Goal: Transaction & Acquisition: Purchase product/service

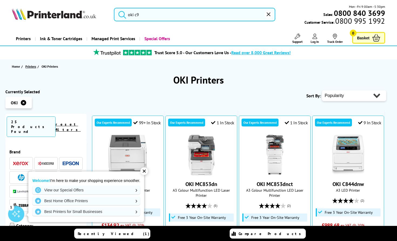
click at [28, 66] on span "Printers" at bounding box center [30, 67] width 11 height 6
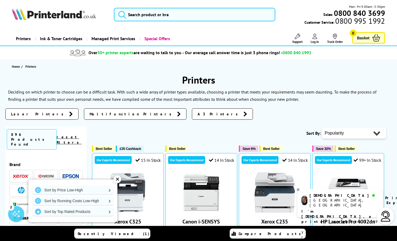
click at [33, 115] on span "Laser Printers" at bounding box center [38, 113] width 55 height 5
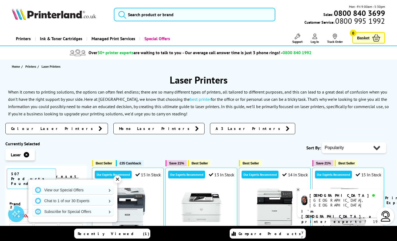
click at [37, 131] on link "Colour Laser Printers" at bounding box center [56, 128] width 103 height 11
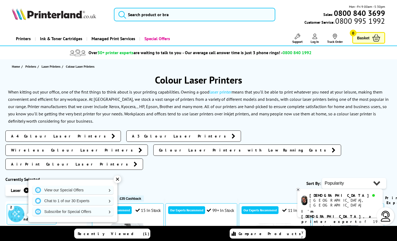
click at [118, 180] on div "✕" at bounding box center [118, 180] width 8 height 8
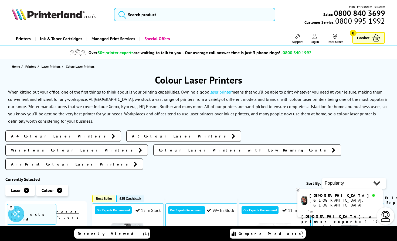
click at [298, 190] on icon at bounding box center [298, 190] width 2 height 2
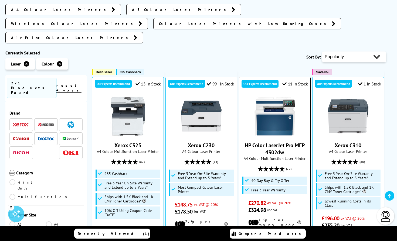
scroll to position [129, 0]
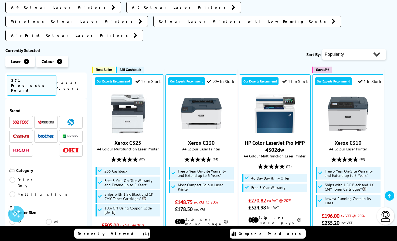
select select "Price Ascending"
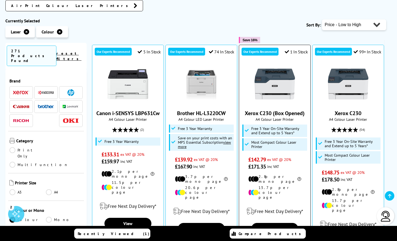
scroll to position [157, 0]
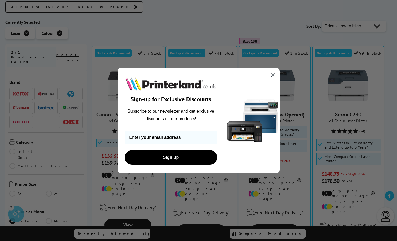
click at [273, 76] on circle "Close dialog" at bounding box center [272, 75] width 9 height 9
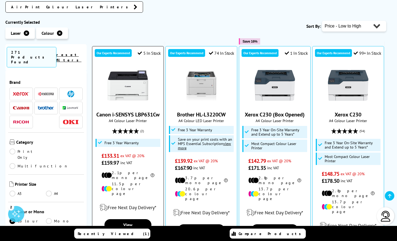
click at [110, 111] on link "Canon i-SENSYS LBP631Cw" at bounding box center [127, 114] width 63 height 7
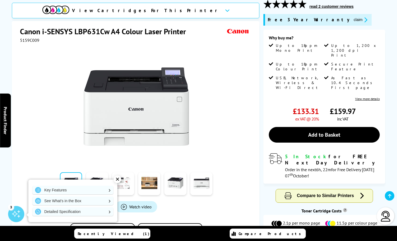
scroll to position [77, 0]
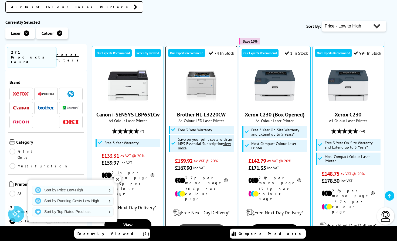
click at [203, 224] on link "View" at bounding box center [201, 229] width 47 height 11
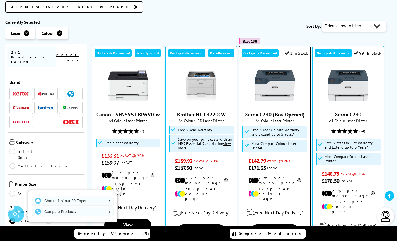
click at [279, 76] on img at bounding box center [274, 85] width 40 height 40
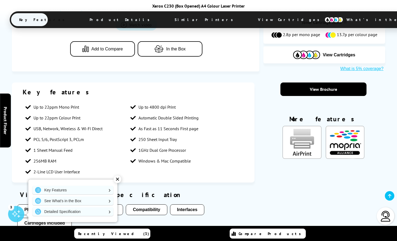
scroll to position [279, 0]
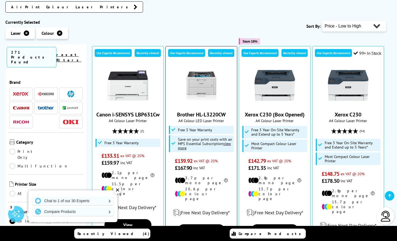
click at [193, 77] on img at bounding box center [201, 85] width 40 height 40
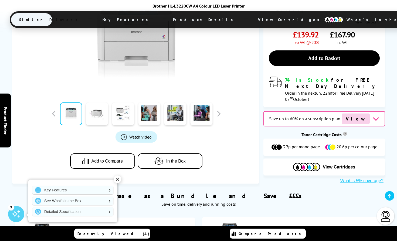
scroll to position [170, 0]
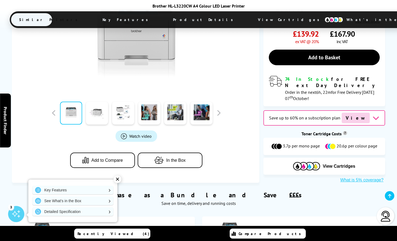
click at [111, 153] on button "Add to Compare" at bounding box center [102, 160] width 65 height 15
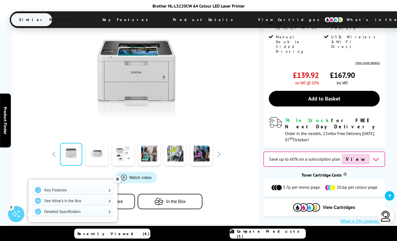
scroll to position [231, 0]
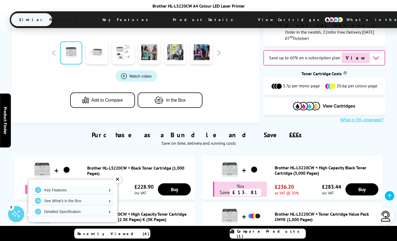
click at [128, 232] on span "Recently Viewed (4)" at bounding box center [113, 233] width 72 height 5
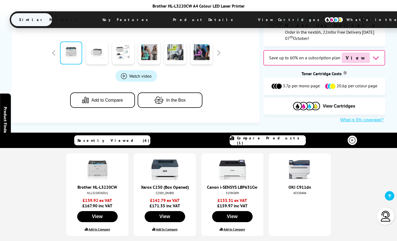
click at [231, 229] on label "Add to Compare" at bounding box center [234, 229] width 22 height 4
click at [0, 0] on input "Add to Compare" at bounding box center [0, 0] width 0 height 0
click at [104, 228] on label "Add to Compare" at bounding box center [99, 229] width 22 height 4
click at [0, 0] on input "Add to Compare" at bounding box center [0, 0] width 0 height 0
click at [159, 229] on label "Add to Compare" at bounding box center [167, 229] width 22 height 4
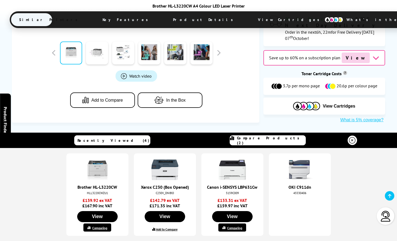
click at [0, 0] on input "Add to Compare" at bounding box center [0, 0] width 0 height 0
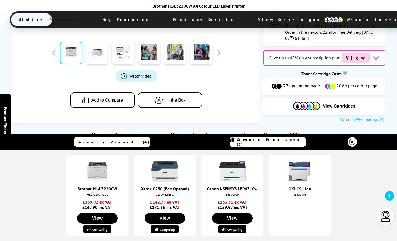
click at [260, 143] on span "Compare Products (3)" at bounding box center [271, 142] width 69 height 10
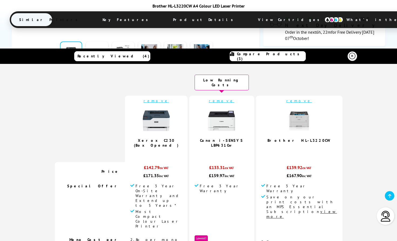
scroll to position [0, 0]
click at [282, 138] on link "Brother HL-L3220CW" at bounding box center [298, 140] width 63 height 5
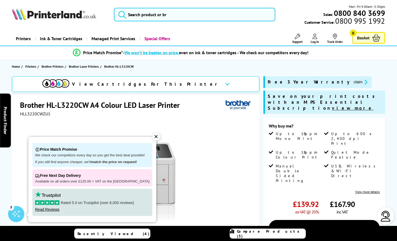
click at [152, 137] on div "✕" at bounding box center [156, 137] width 8 height 8
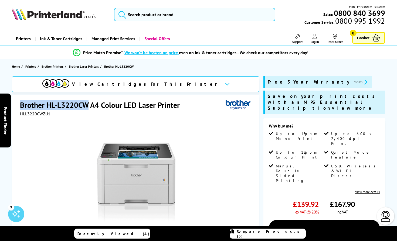
drag, startPoint x: 21, startPoint y: 105, endPoint x: 88, endPoint y: 102, distance: 67.8
click at [88, 102] on h1 "Brother HL-L3220CW A4 Colour LED Laser Printer" at bounding box center [102, 105] width 165 height 10
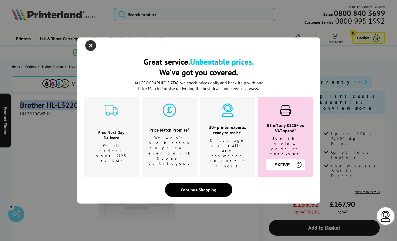
click at [90, 51] on icon "close modal" at bounding box center [90, 45] width 11 height 11
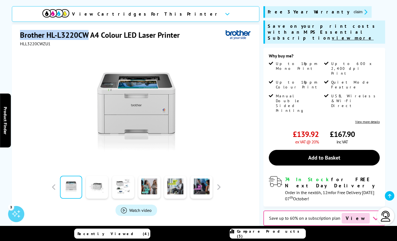
scroll to position [71, 0]
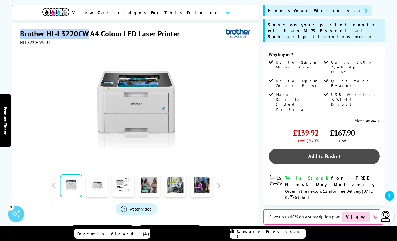
click at [301, 149] on link "Add to Basket" at bounding box center [324, 157] width 111 height 16
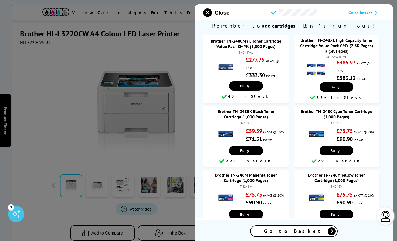
click at [289, 230] on span "Go to Basket" at bounding box center [293, 231] width 59 height 6
